Goal: Communication & Community: Share content

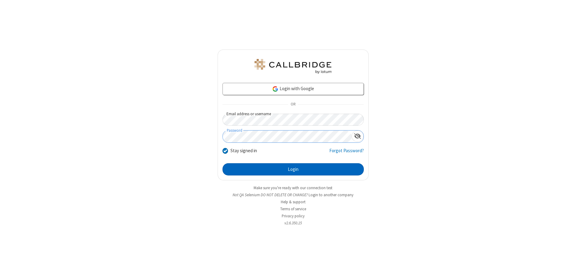
click at [293, 169] on button "Login" at bounding box center [293, 169] width 141 height 12
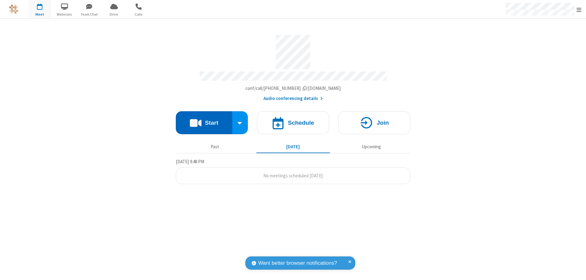
click at [204, 120] on button "Start" at bounding box center [204, 122] width 57 height 23
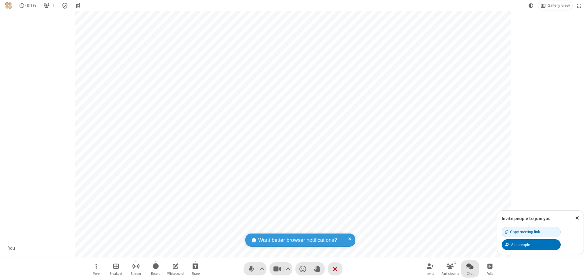
click at [470, 266] on span "Open chat" at bounding box center [470, 266] width 7 height 8
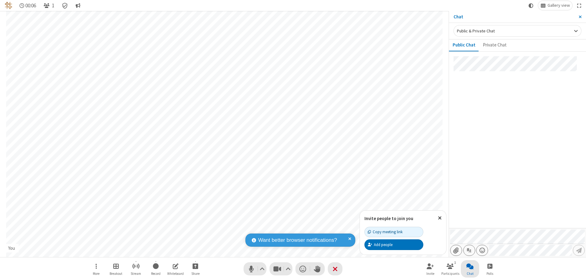
type input "C:\fakepath\doc_test.docx"
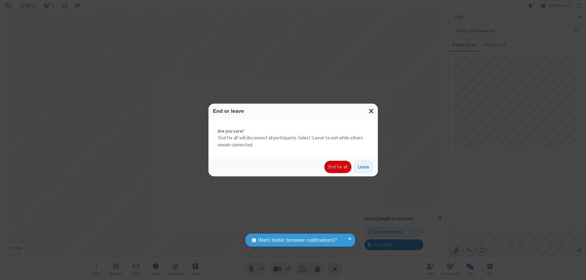
click at [338, 167] on button "End for all" at bounding box center [338, 167] width 27 height 12
